Goal: Transaction & Acquisition: Purchase product/service

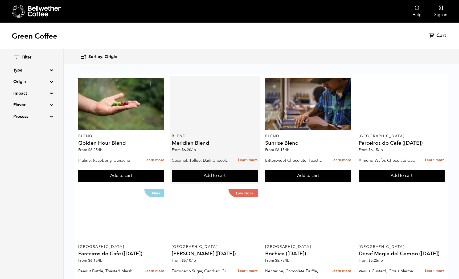
scroll to position [51, 0]
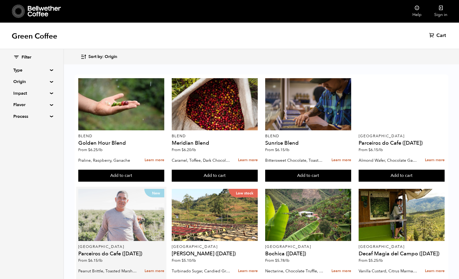
click at [146, 189] on div "New" at bounding box center [121, 215] width 86 height 52
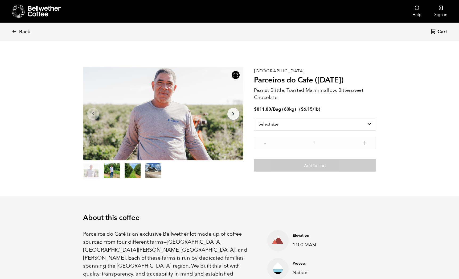
scroll to position [232, 284]
select select "bag-3"
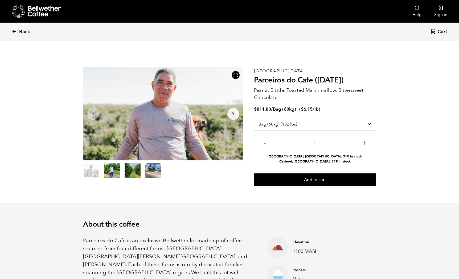
click at [28, 31] on span "Back" at bounding box center [24, 32] width 11 height 6
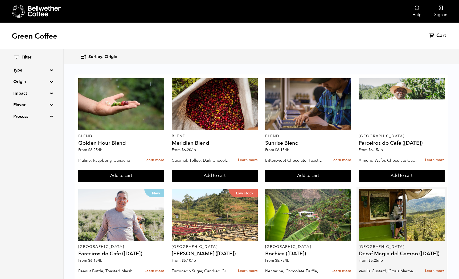
scroll to position [145, 0]
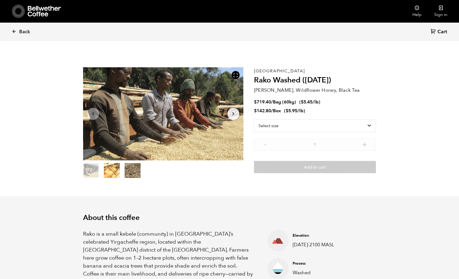
scroll to position [232, 284]
select select "bag-3"
